Goal: Information Seeking & Learning: Learn about a topic

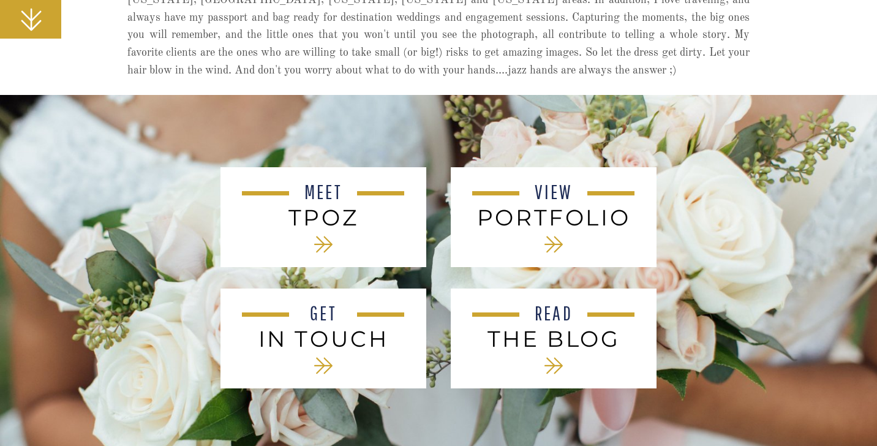
scroll to position [443, 0]
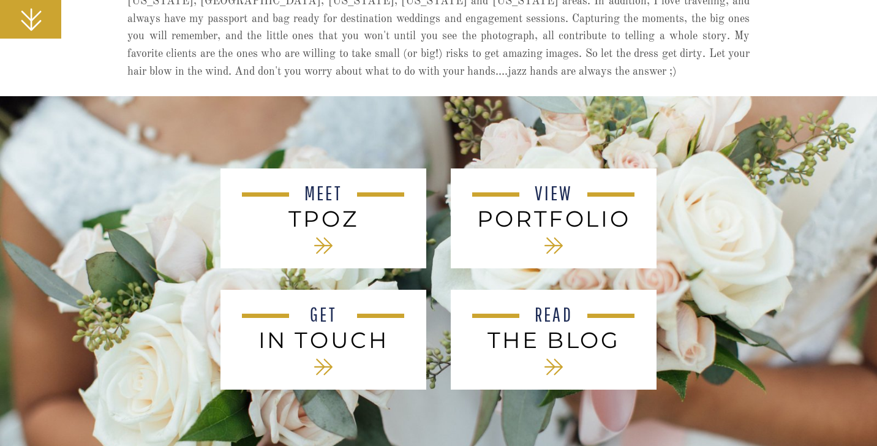
click at [331, 228] on h3 "tPoz" at bounding box center [323, 218] width 165 height 25
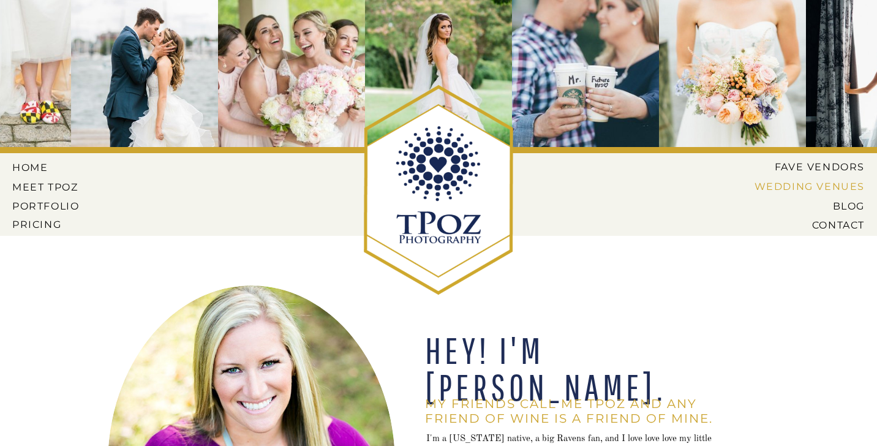
click at [811, 181] on nav "Wedding Venues" at bounding box center [799, 186] width 129 height 11
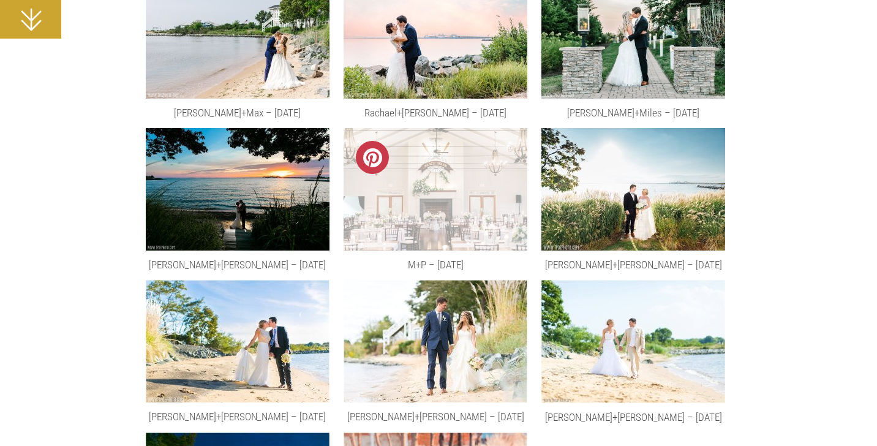
scroll to position [6687, 0]
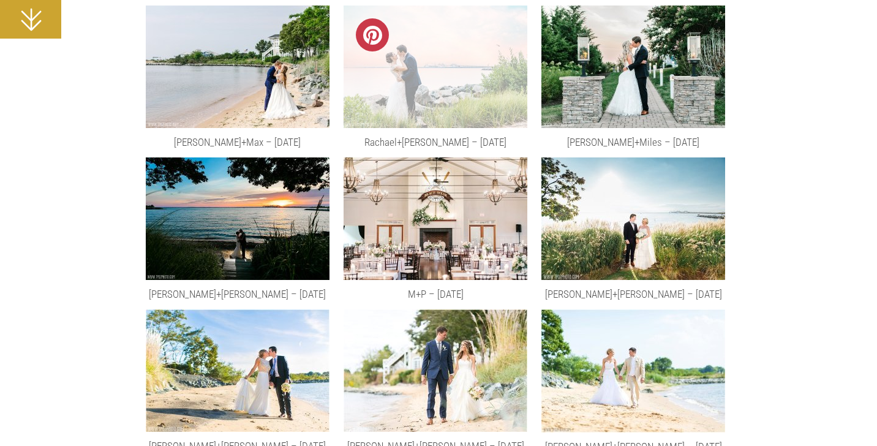
click at [447, 79] on img at bounding box center [436, 67] width 184 height 122
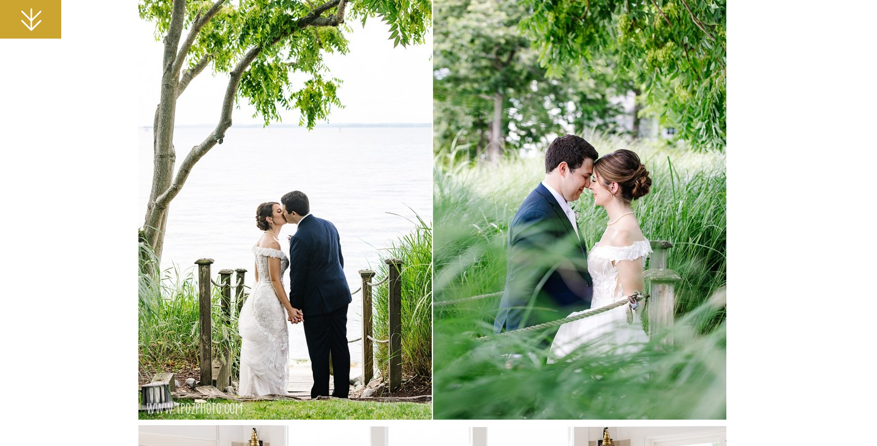
scroll to position [15208, 0]
